Goal: Complete application form

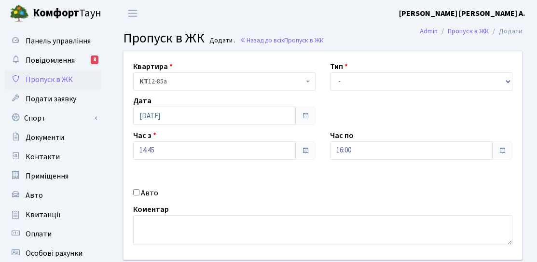
click at [142, 192] on label "Авто" at bounding box center [149, 193] width 17 height 12
click at [140, 192] on input "Авто" at bounding box center [136, 192] width 6 height 6
checkbox input "true"
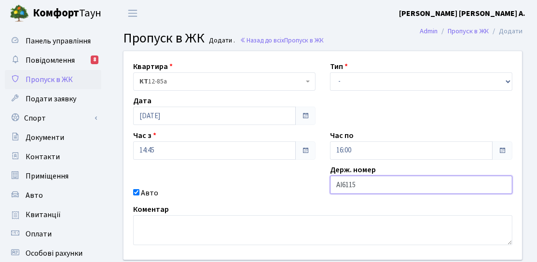
click at [346, 185] on input "АІ6115" at bounding box center [421, 185] width 183 height 18
click at [361, 185] on input "АІ5115" at bounding box center [421, 185] width 183 height 18
type input "АІ5115ХІ"
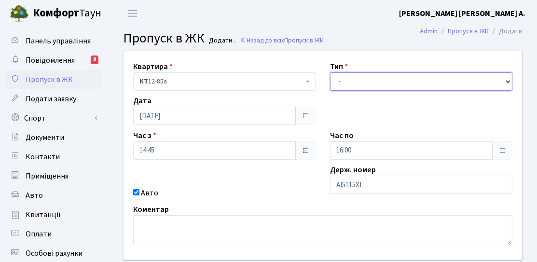
click at [351, 76] on select "- Доставка Таксі Гості Сервіс" at bounding box center [421, 81] width 183 height 18
select select "3"
click at [330, 72] on select "- Доставка Таксі Гості Сервіс" at bounding box center [421, 81] width 183 height 18
click at [354, 140] on div "Час по 16:00" at bounding box center [421, 145] width 197 height 30
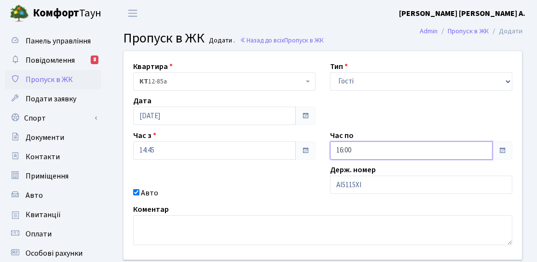
click at [353, 146] on input "16:00" at bounding box center [411, 150] width 163 height 18
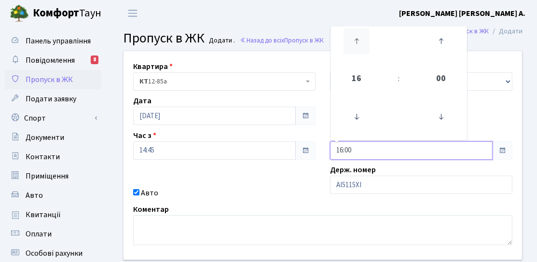
click at [366, 48] on icon at bounding box center [357, 41] width 26 height 26
click at [366, 47] on icon at bounding box center [357, 41] width 26 height 26
type input "19:00"
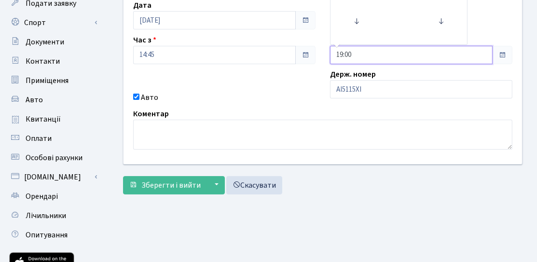
scroll to position [97, 0]
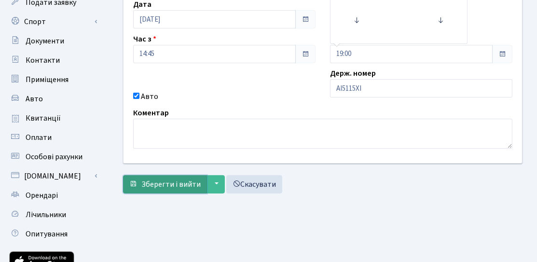
click at [163, 185] on span "Зберегти і вийти" at bounding box center [170, 184] width 59 height 11
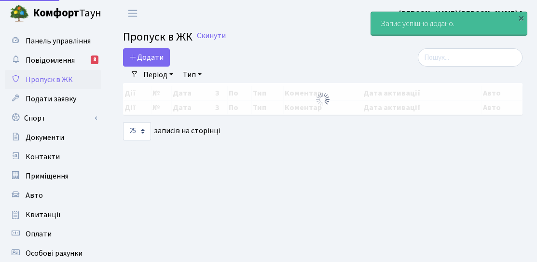
select select "25"
